Goal: Use online tool/utility: Utilize a website feature to perform a specific function

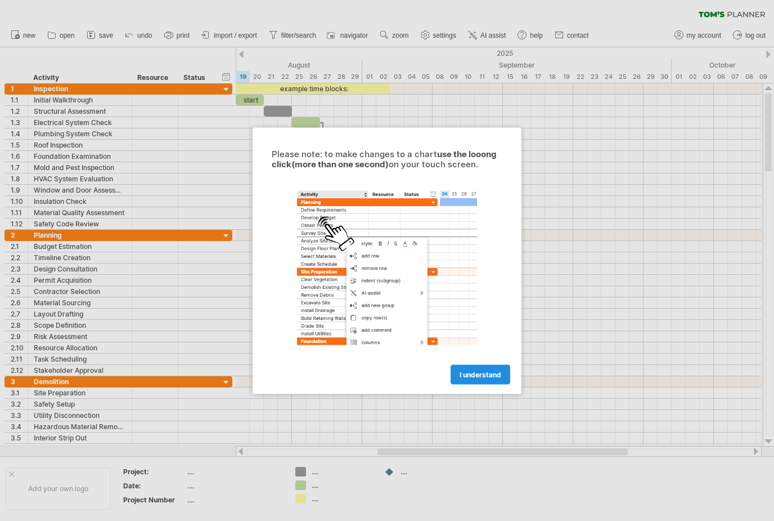
click at [485, 377] on span "I understand" at bounding box center [481, 374] width 42 height 8
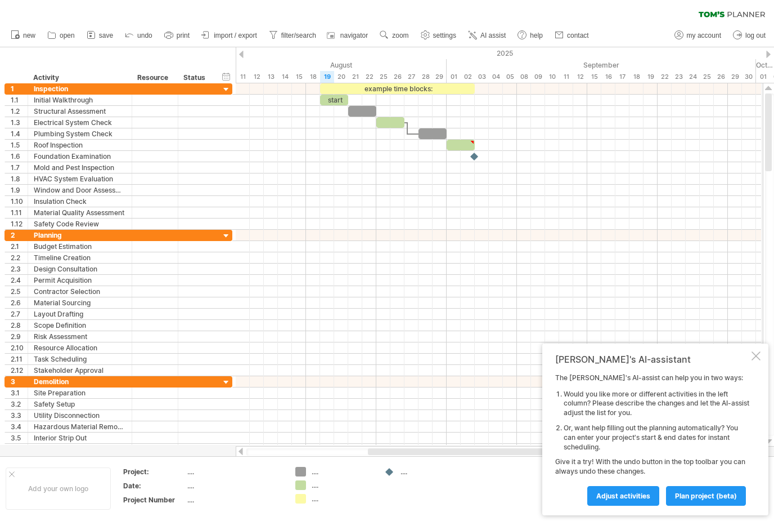
click at [688, 405] on li "Would you like more or different activities in the left column? Please describe…" at bounding box center [657, 403] width 186 height 28
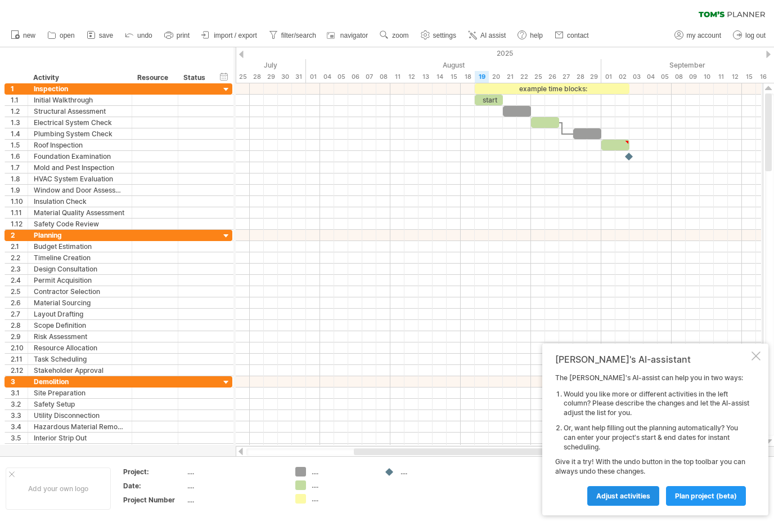
click at [630, 498] on span "Adjust activities" at bounding box center [624, 495] width 54 height 8
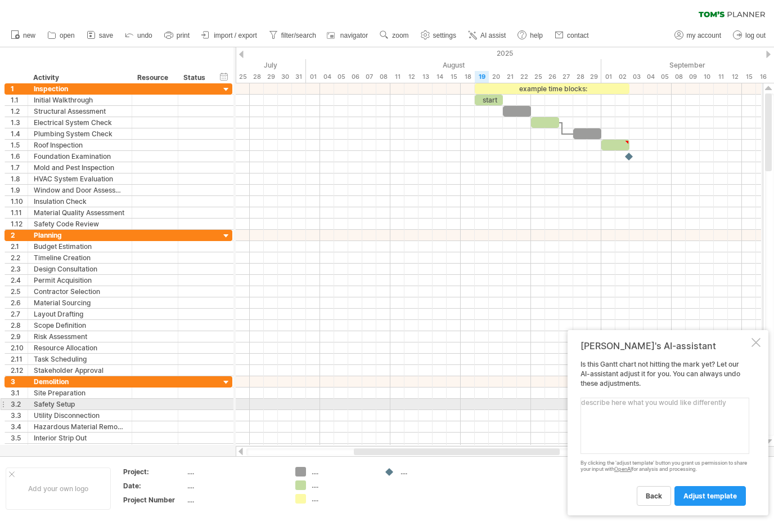
click at [656, 401] on textarea at bounding box center [665, 425] width 169 height 56
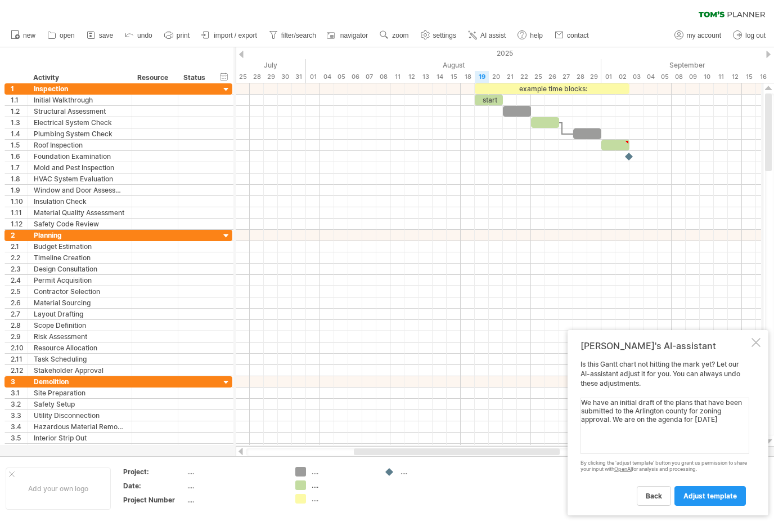
type textarea "We have an initial draft of the plans that have been submitted to the Arlington…"
click at [715, 492] on span "adjust template" at bounding box center [710, 495] width 53 height 8
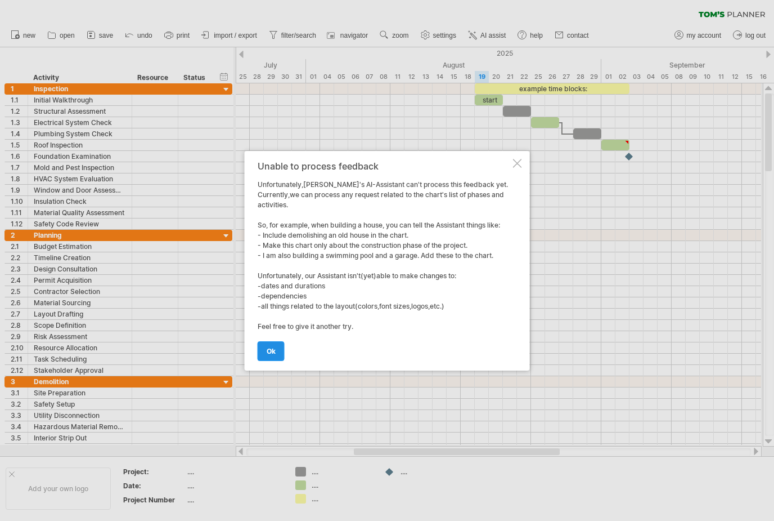
click at [272, 345] on link "ok" at bounding box center [271, 351] width 27 height 20
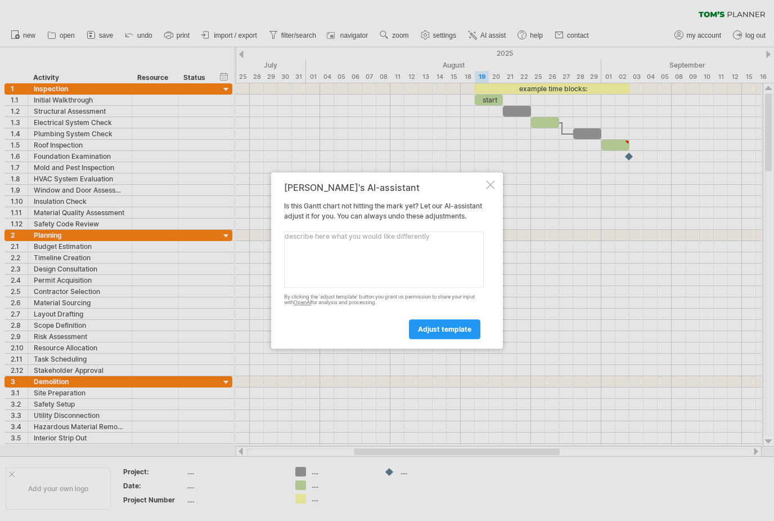
click at [382, 249] on textarea at bounding box center [384, 259] width 200 height 56
type textarea "Start [DATE] with zoning approval by Arlington county"
click at [458, 333] on span "adjust template" at bounding box center [444, 329] width 53 height 8
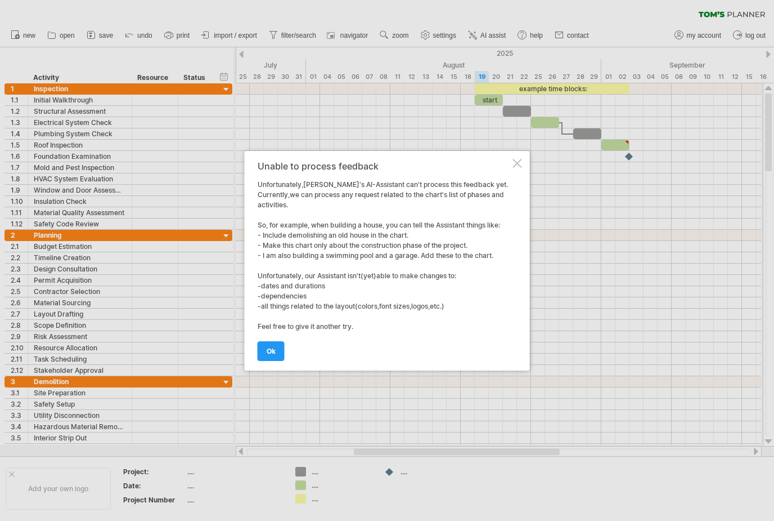
click at [522, 164] on div at bounding box center [517, 163] width 9 height 9
